Goal: Task Accomplishment & Management: Use online tool/utility

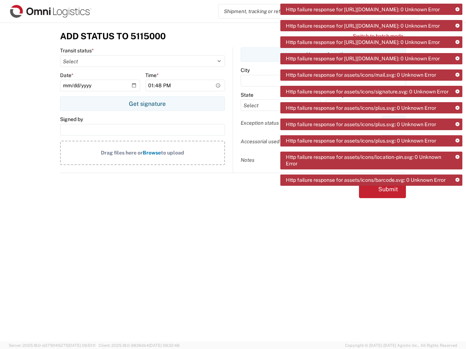
click at [457, 9] on icon at bounding box center [457, 10] width 4 height 4
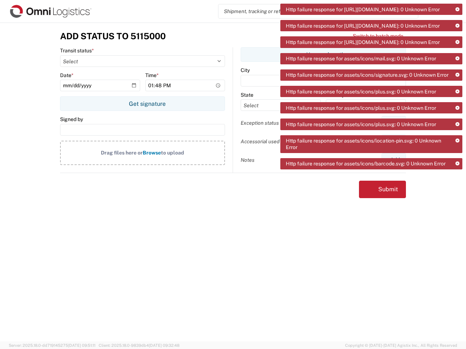
click at [457, 28] on icon at bounding box center [457, 26] width 4 height 4
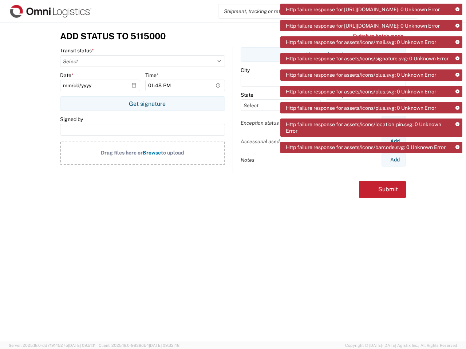
click at [457, 55] on div "Http failure response for [URL][DOMAIN_NAME]: 0 Unknown Error Http failure resp…" at bounding box center [371, 81] width 182 height 155
click at [457, 61] on icon at bounding box center [457, 59] width 4 height 4
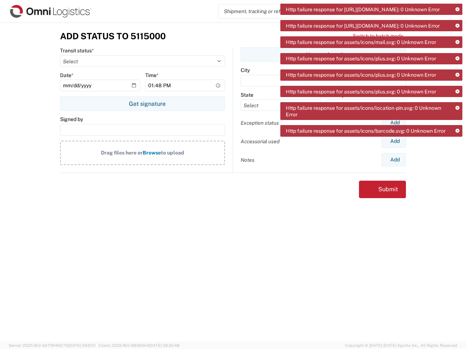
click at [457, 97] on div "Http failure response for assets/icons/plus.svg: 0 Unknown Error" at bounding box center [371, 91] width 182 height 11
click at [457, 120] on div "Http failure response for assets/icons/location-pin.svg: 0 Unknown Error" at bounding box center [371, 111] width 182 height 18
click at [457, 141] on div "Http failure response for [URL][DOMAIN_NAME]: 0 Unknown Error Http failure resp…" at bounding box center [371, 73] width 182 height 138
click at [457, 142] on div "Http failure response for [URL][DOMAIN_NAME]: 0 Unknown Error Http failure resp…" at bounding box center [371, 73] width 182 height 138
click at [457, 174] on div "Add Status to 5115000 Switch to batch mode Transit status * Select Picked up fr…" at bounding box center [233, 182] width 466 height 319
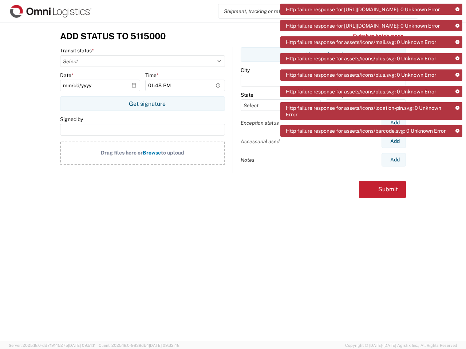
click at [457, 190] on div "Add Status to 5115000 Switch to batch mode Transit status * Select Picked up fr…" at bounding box center [233, 182] width 466 height 319
